Goal: Information Seeking & Learning: Learn about a topic

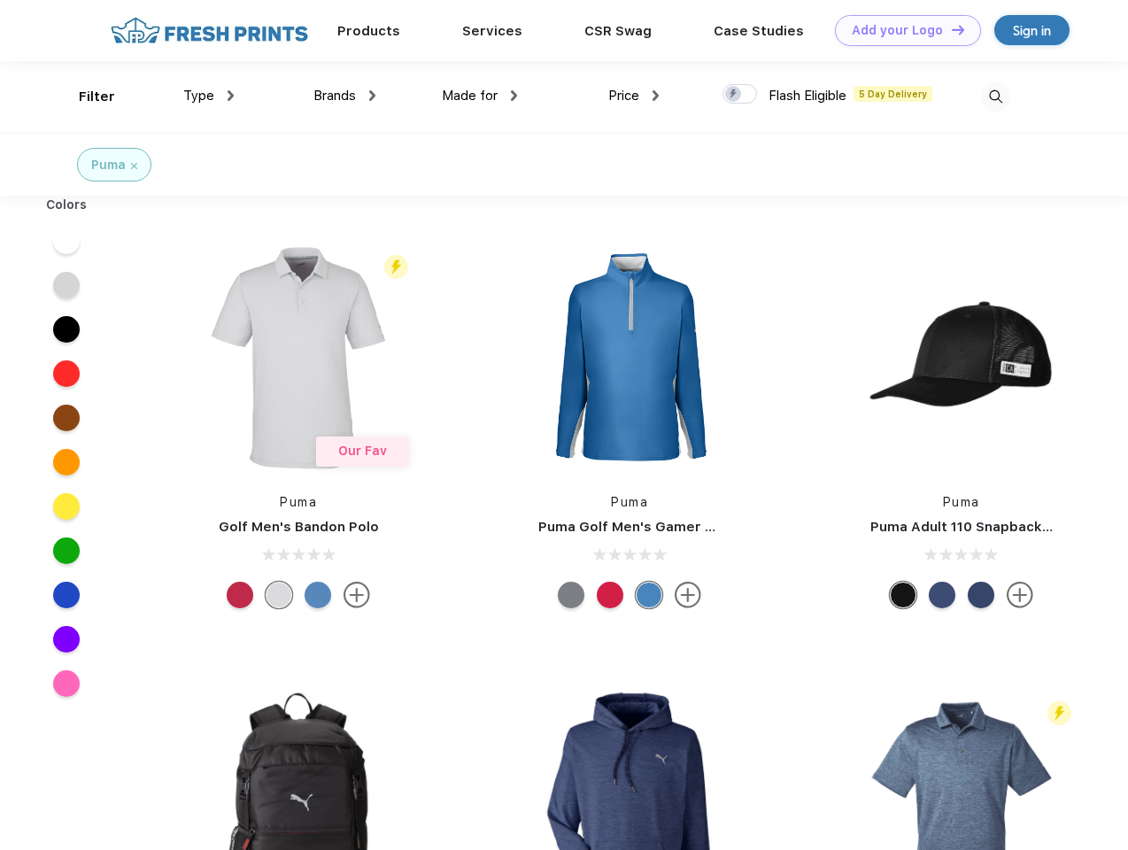
click at [901, 30] on link "Add your Logo Design Tool" at bounding box center [908, 30] width 146 height 31
click at [0, 0] on div "Design Tool" at bounding box center [0, 0] width 0 height 0
click at [950, 29] on link "Add your Logo Design Tool" at bounding box center [908, 30] width 146 height 31
click at [85, 96] on div "Filter" at bounding box center [97, 97] width 36 height 20
click at [209, 96] on span "Type" at bounding box center [198, 96] width 31 height 16
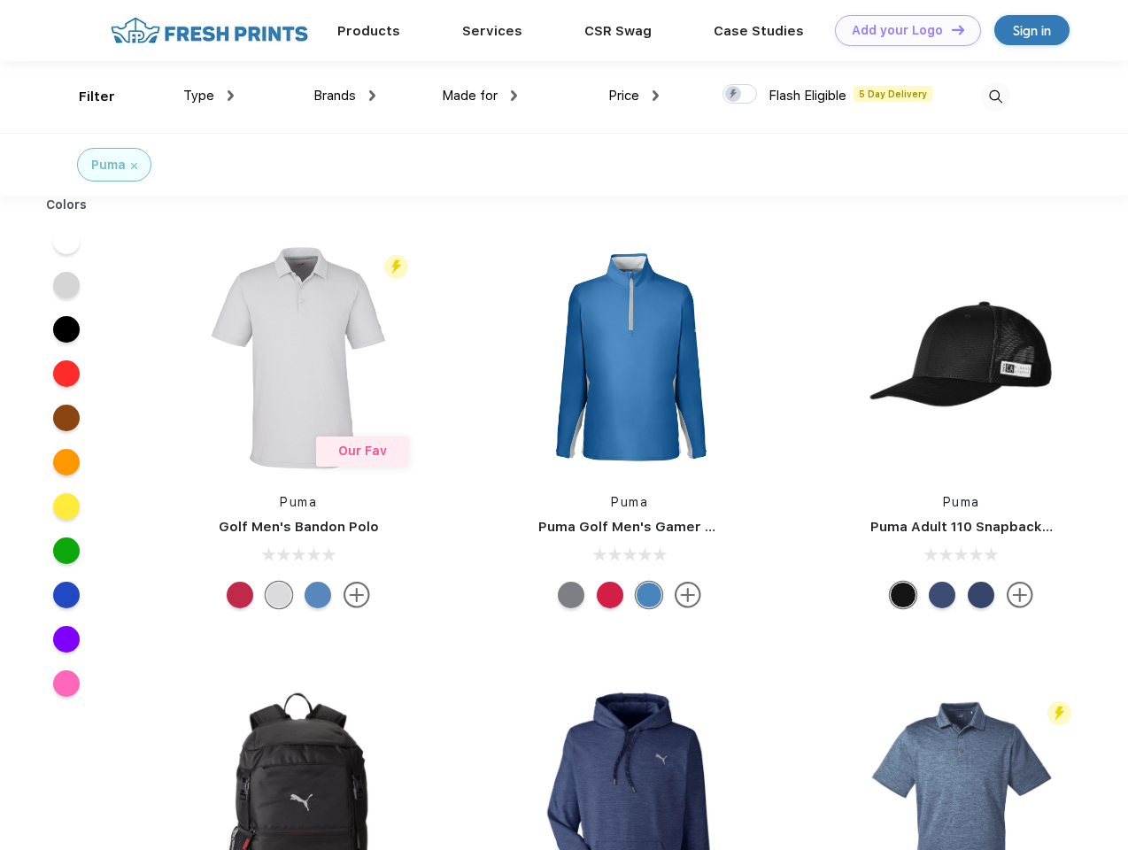
click at [344, 96] on span "Brands" at bounding box center [334, 96] width 42 height 16
click at [480, 96] on span "Made for" at bounding box center [470, 96] width 56 height 16
click at [634, 96] on span "Price" at bounding box center [623, 96] width 31 height 16
click at [740, 95] on div at bounding box center [739, 93] width 35 height 19
click at [734, 95] on input "checkbox" at bounding box center [728, 89] width 12 height 12
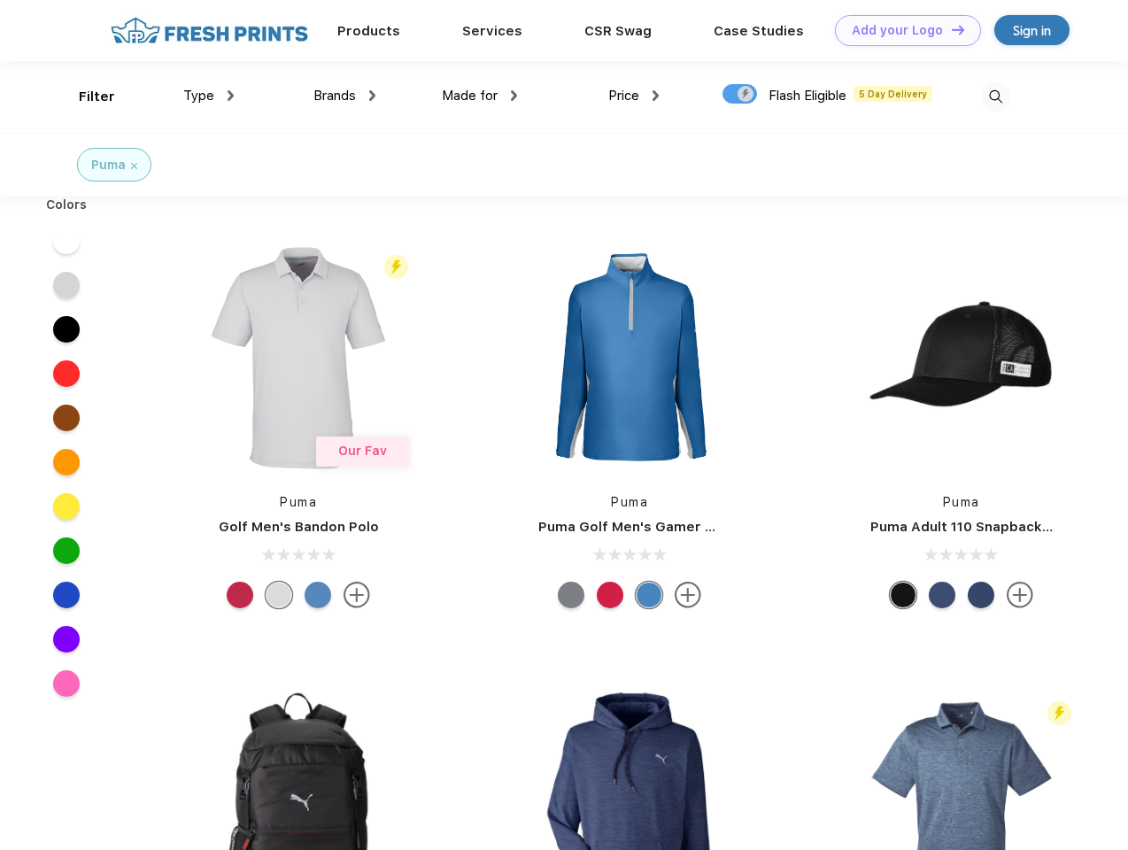
click at [995, 96] on img at bounding box center [995, 96] width 29 height 29
